Goal: Task Accomplishment & Management: Complete application form

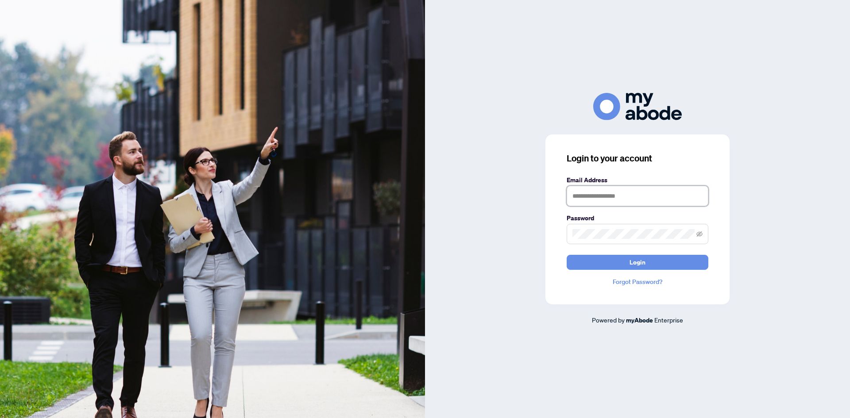
click at [659, 195] on input "text" at bounding box center [638, 196] width 142 height 20
type input "**********"
click at [699, 233] on icon "eye-invisible" at bounding box center [699, 234] width 6 height 6
click at [676, 259] on button "Login" at bounding box center [638, 262] width 142 height 15
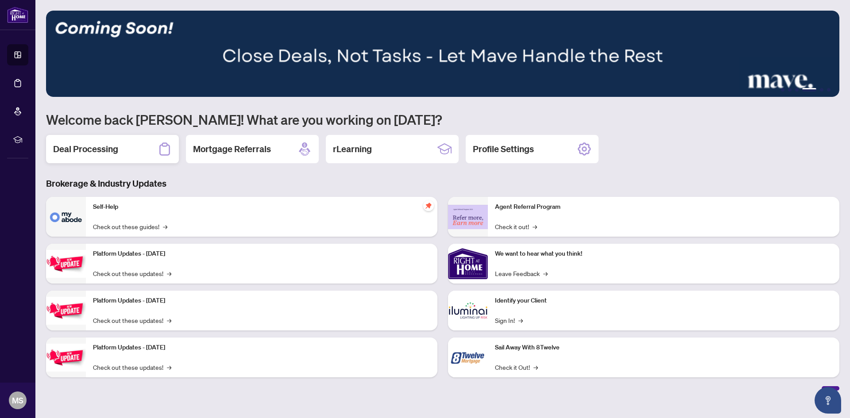
click at [130, 153] on div "Deal Processing" at bounding box center [112, 149] width 133 height 28
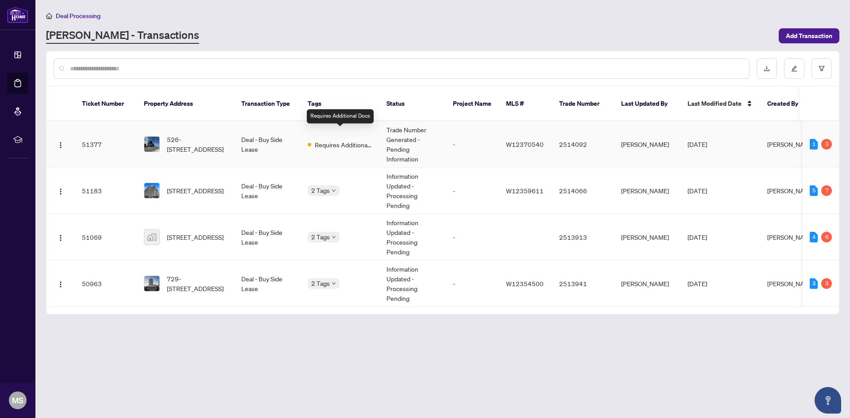
click at [350, 140] on span "Requires Additional Docs" at bounding box center [344, 145] width 58 height 10
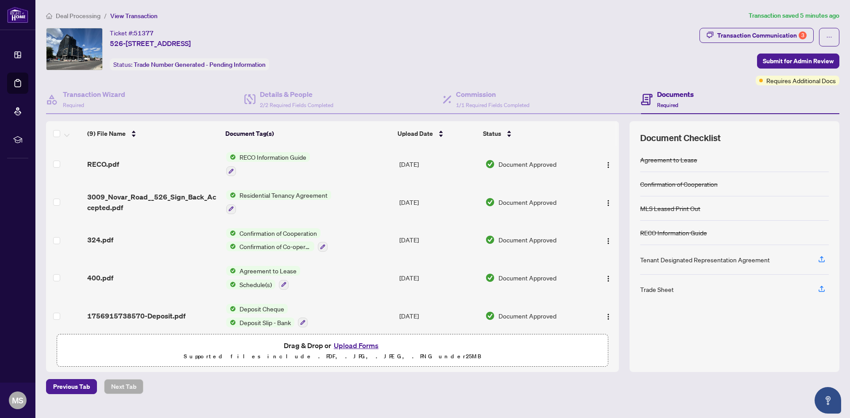
scroll to position [157, 0]
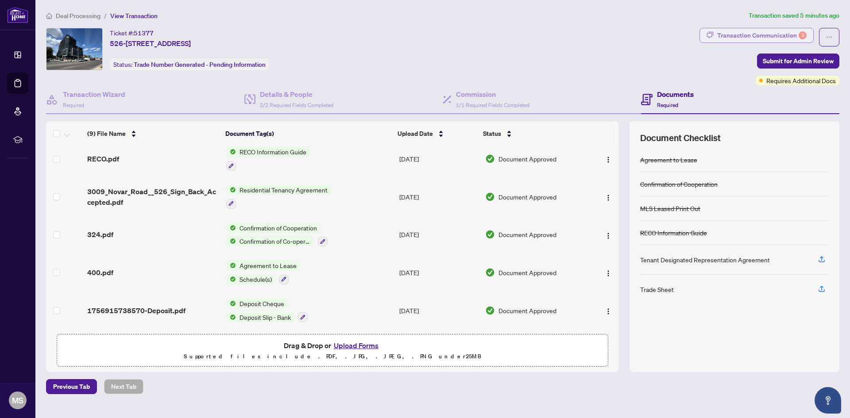
click at [767, 28] on div "Transaction Communication 3" at bounding box center [761, 35] width 89 height 14
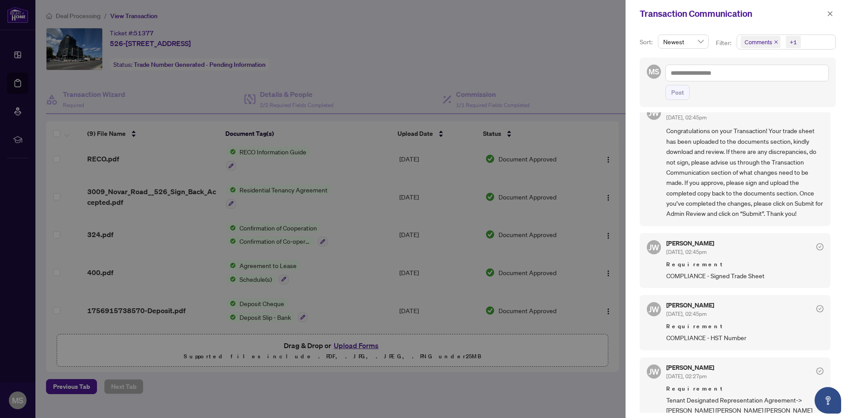
scroll to position [29, 0]
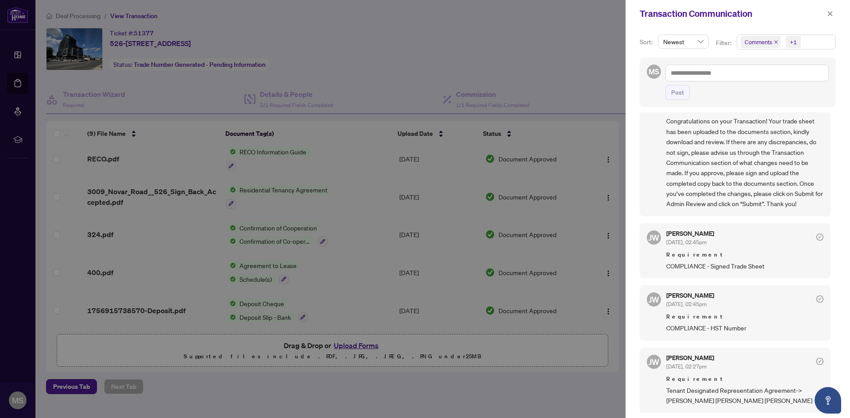
click at [714, 321] on span "Requirement" at bounding box center [744, 317] width 157 height 9
click at [816, 301] on icon "check-circle" at bounding box center [819, 299] width 7 height 7
click at [477, 79] on div at bounding box center [425, 209] width 850 height 418
click at [832, 18] on span "button" at bounding box center [830, 14] width 6 height 14
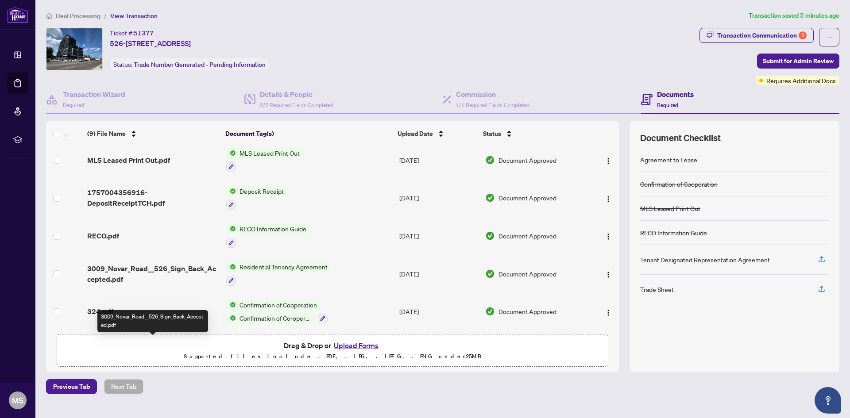
scroll to position [0, 0]
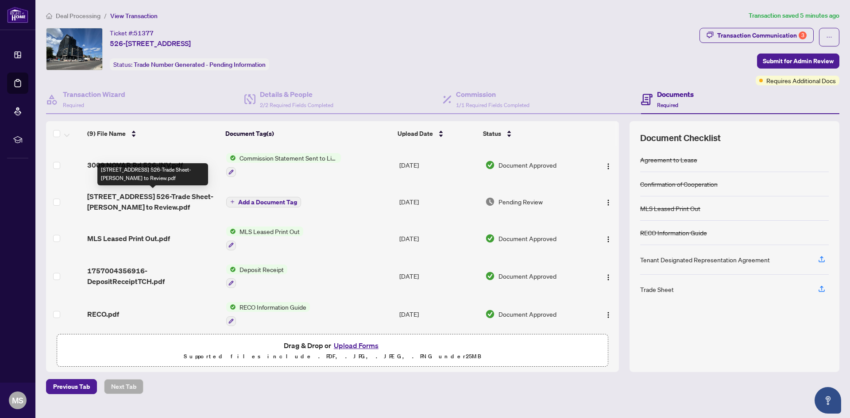
click at [162, 205] on span "[STREET_ADDRESS] 526-Trade Sheet-[PERSON_NAME] to Review.pdf" at bounding box center [152, 201] width 131 height 21
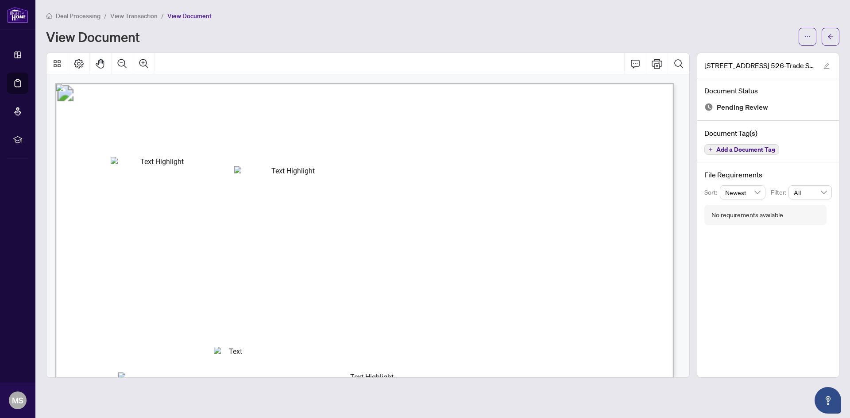
click at [136, 19] on span "View Transaction" at bounding box center [133, 16] width 47 height 8
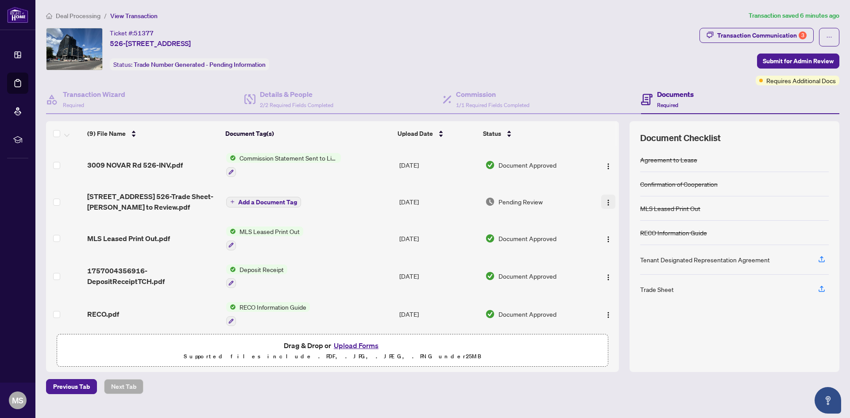
click at [605, 202] on img "button" at bounding box center [608, 202] width 7 height 7
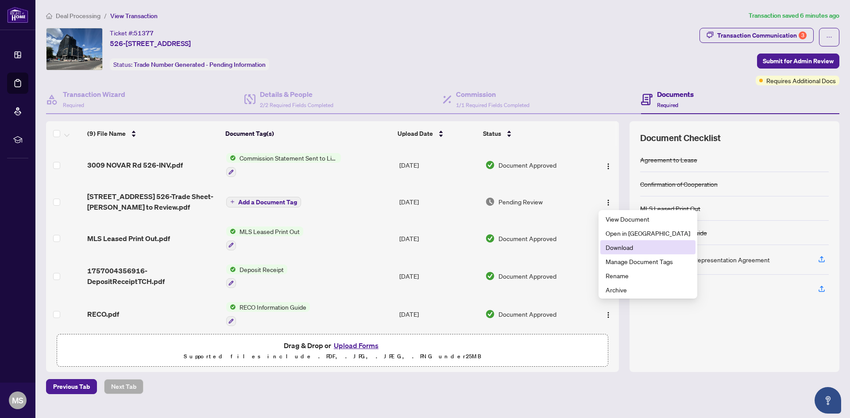
click at [618, 248] on span "Download" at bounding box center [648, 248] width 85 height 10
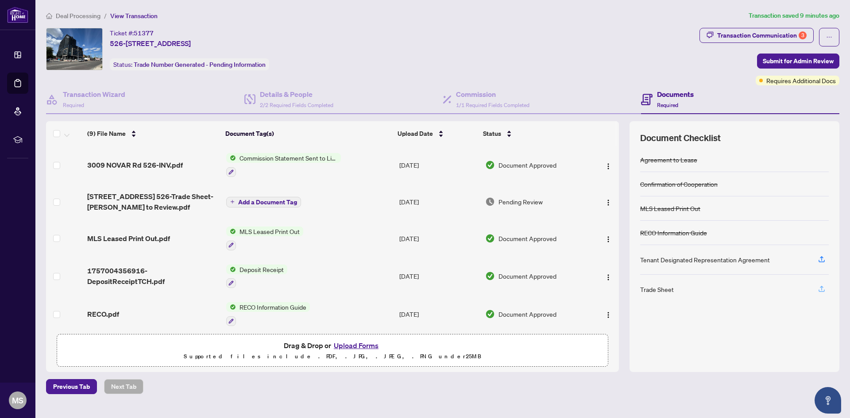
click at [825, 290] on icon "button" at bounding box center [822, 289] width 8 height 8
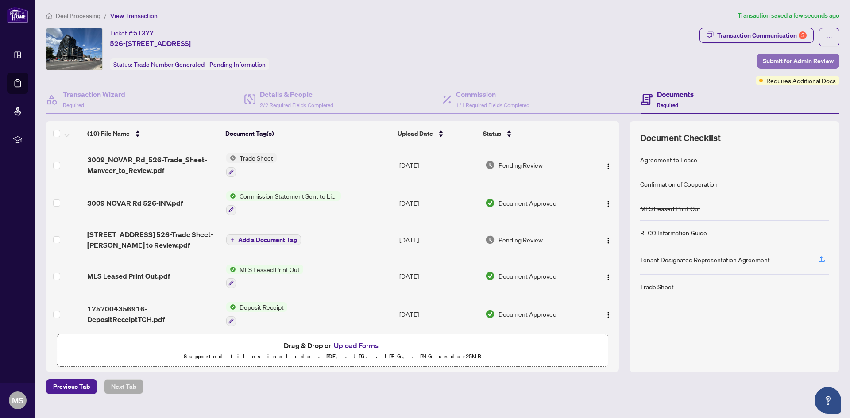
click at [796, 55] on span "Submit for Admin Review" at bounding box center [798, 61] width 71 height 14
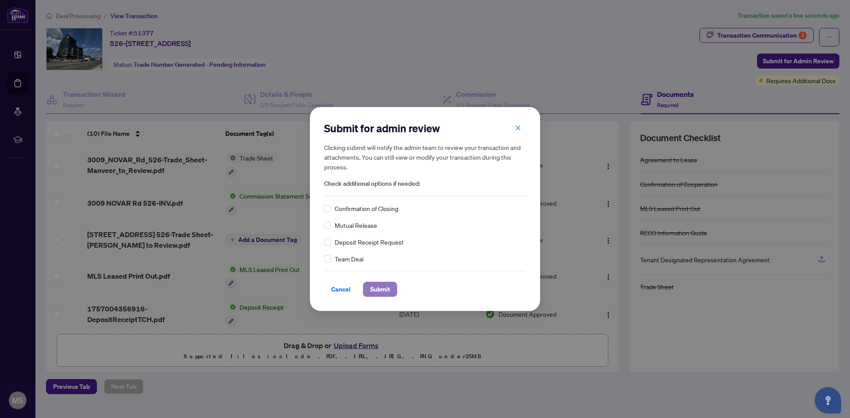
click at [372, 282] on button "Submit" at bounding box center [380, 289] width 34 height 15
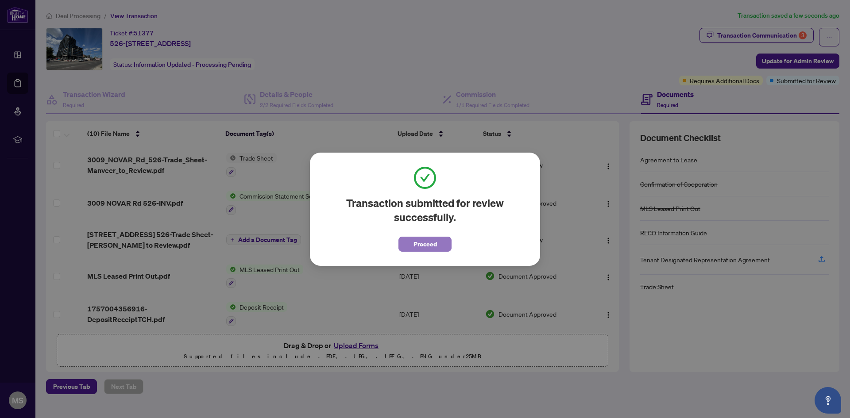
click at [408, 240] on button "Proceed" at bounding box center [424, 244] width 53 height 15
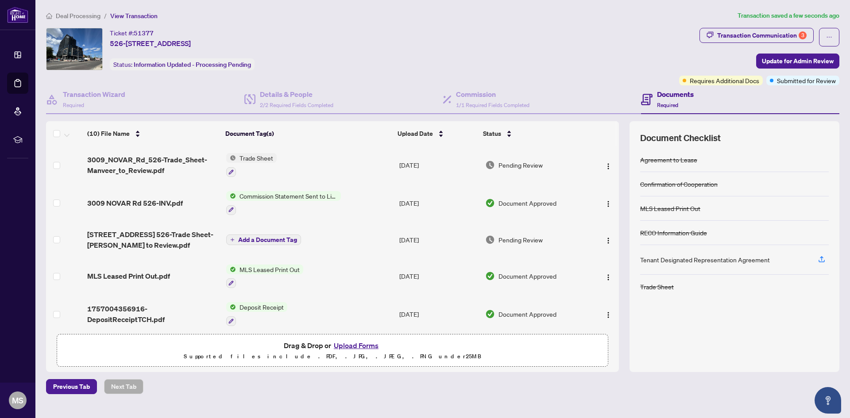
click at [88, 14] on span "Deal Processing" at bounding box center [78, 16] width 45 height 8
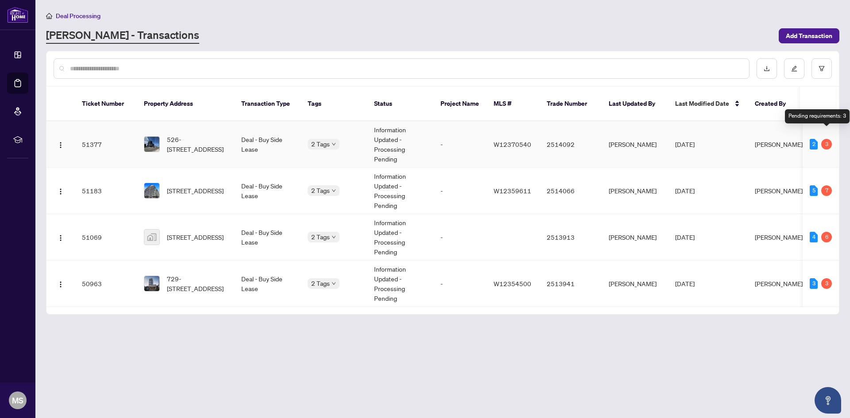
click at [829, 139] on div "3" at bounding box center [826, 144] width 11 height 11
click at [210, 122] on td "526-[STREET_ADDRESS]" at bounding box center [185, 144] width 97 height 46
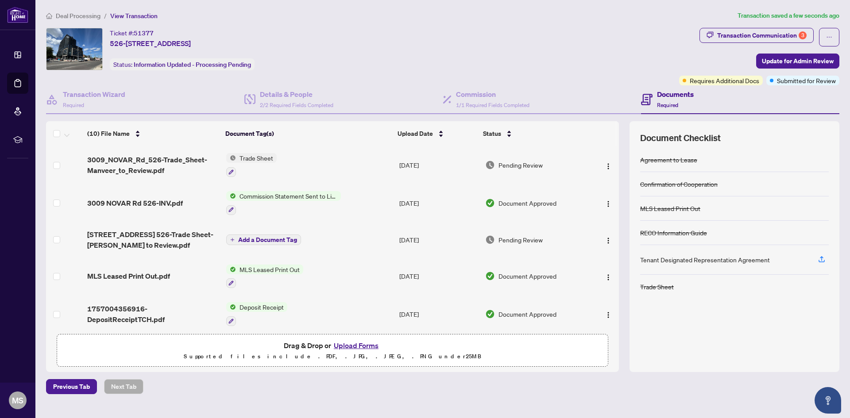
click at [93, 11] on li "Deal Processing" at bounding box center [73, 16] width 54 height 10
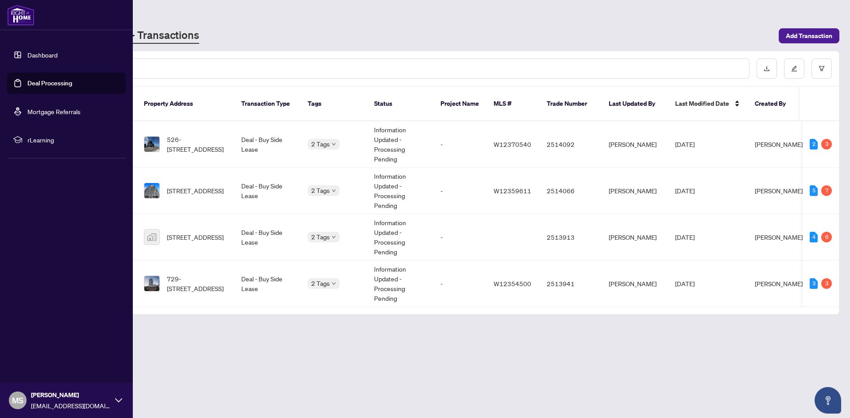
click at [45, 55] on link "Dashboard" at bounding box center [42, 55] width 30 height 8
